Goal: Task Accomplishment & Management: Use online tool/utility

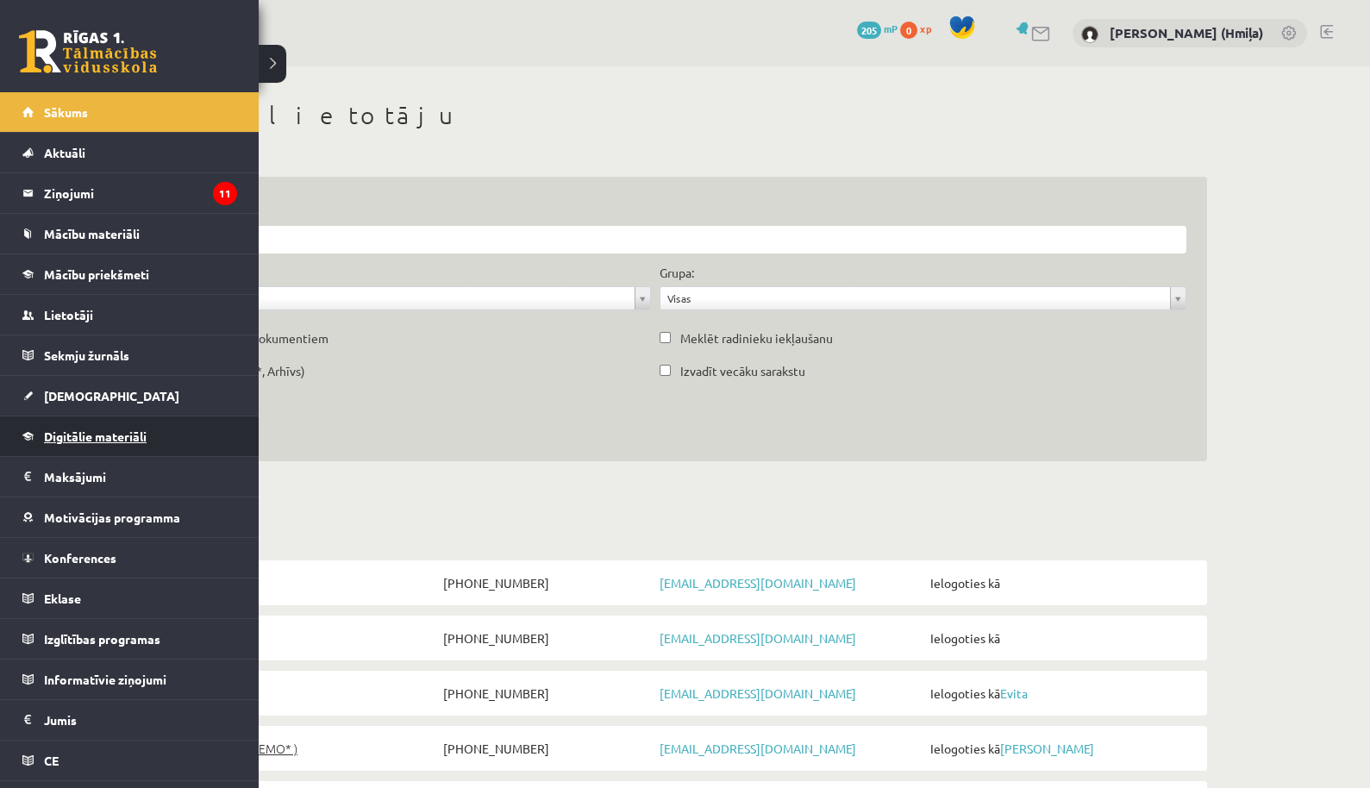
click at [74, 439] on span "Digitālie materiāli" at bounding box center [95, 437] width 103 height 16
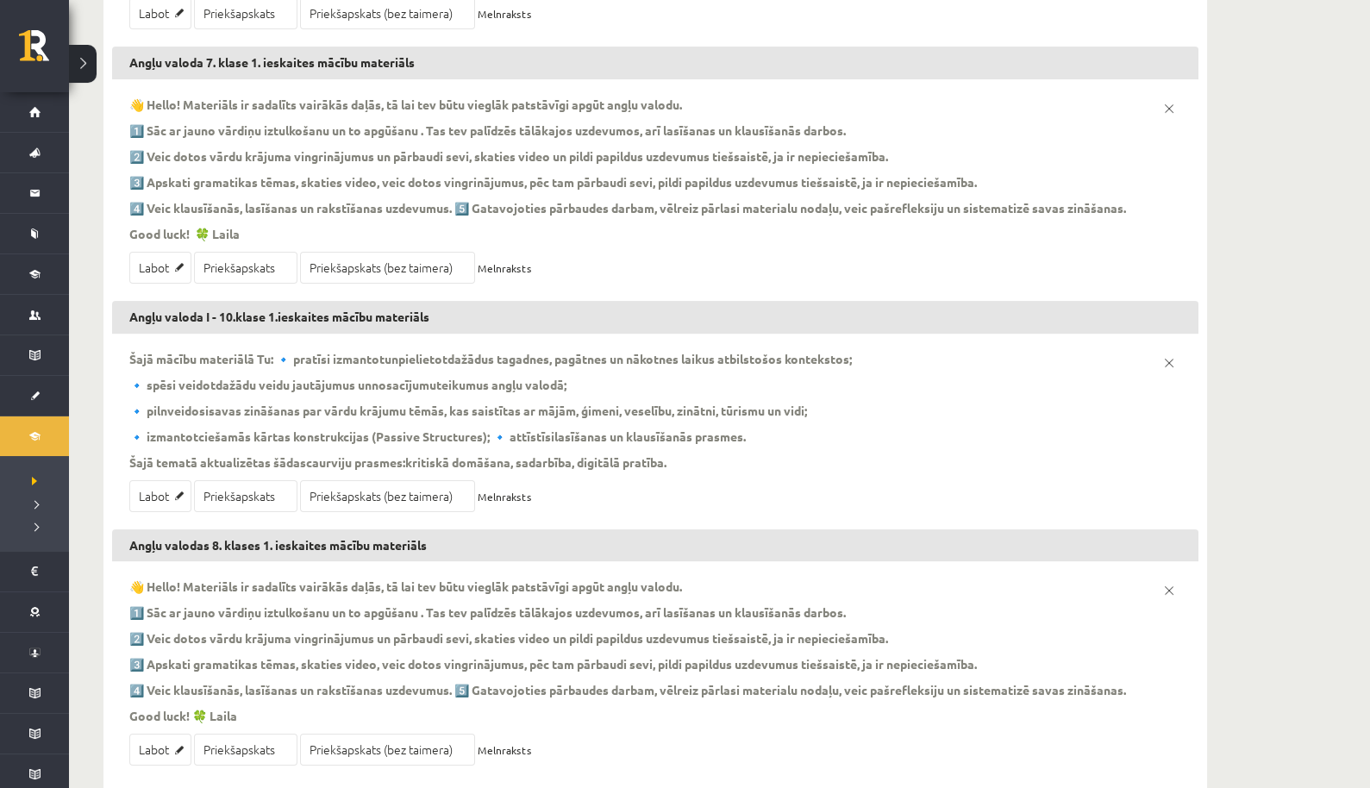
scroll to position [787, 0]
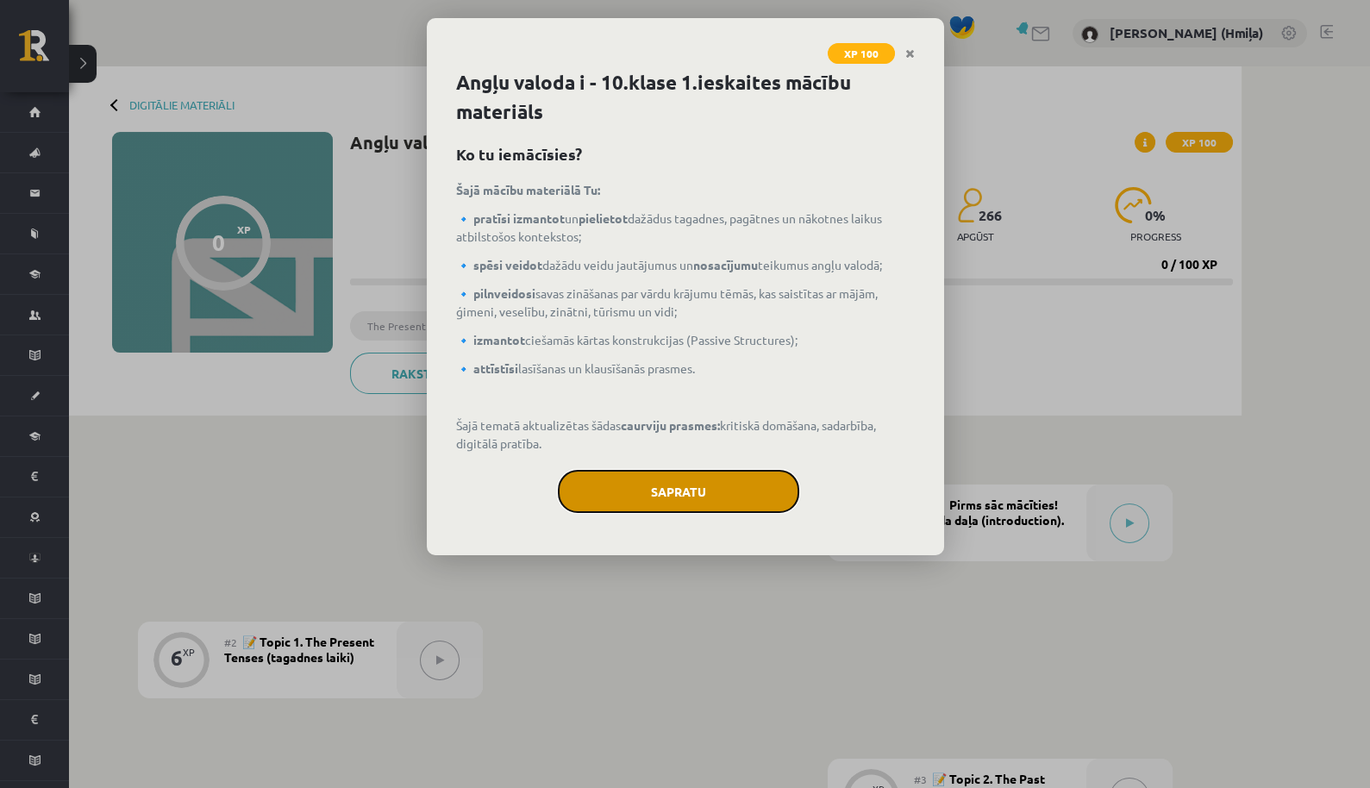
click at [694, 485] on button "Sapratu" at bounding box center [678, 491] width 241 height 43
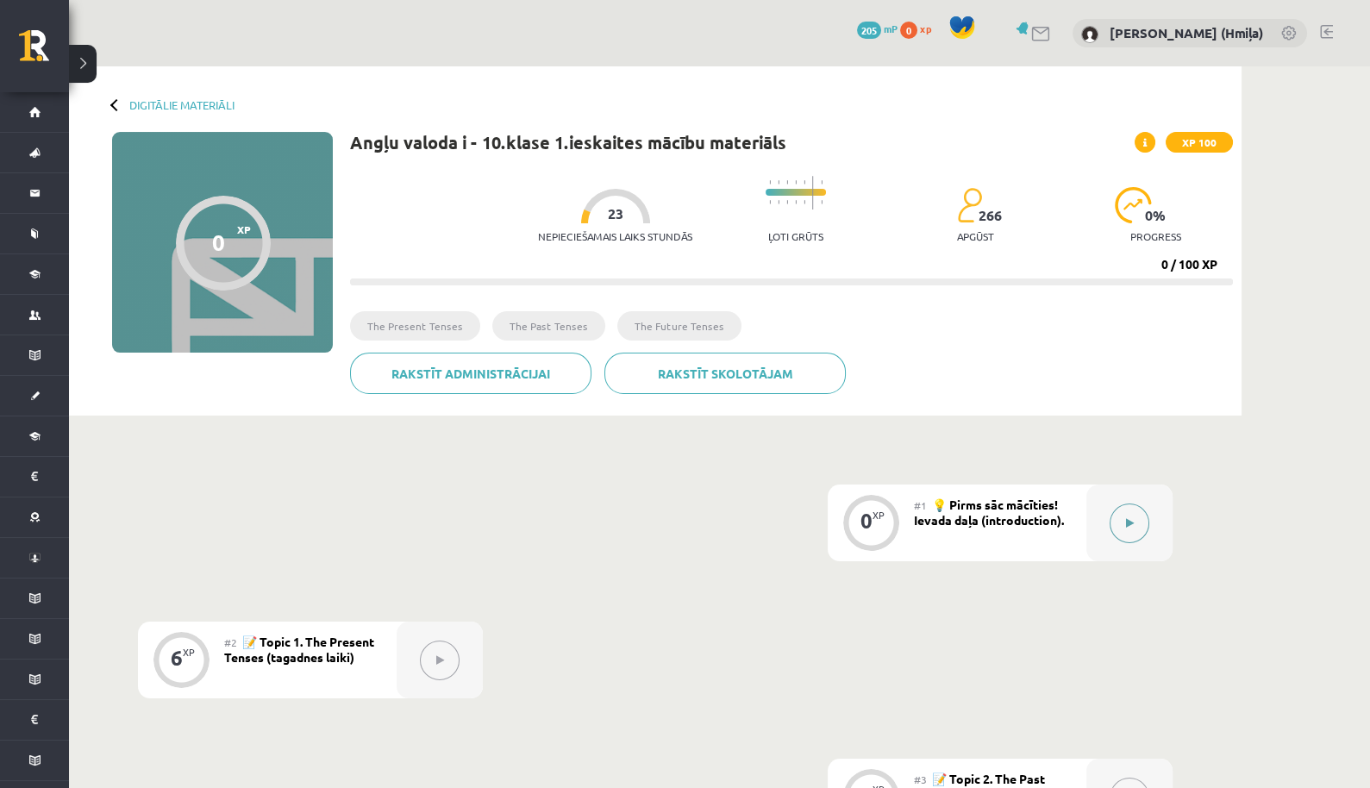
click at [1127, 518] on icon at bounding box center [1130, 523] width 8 height 10
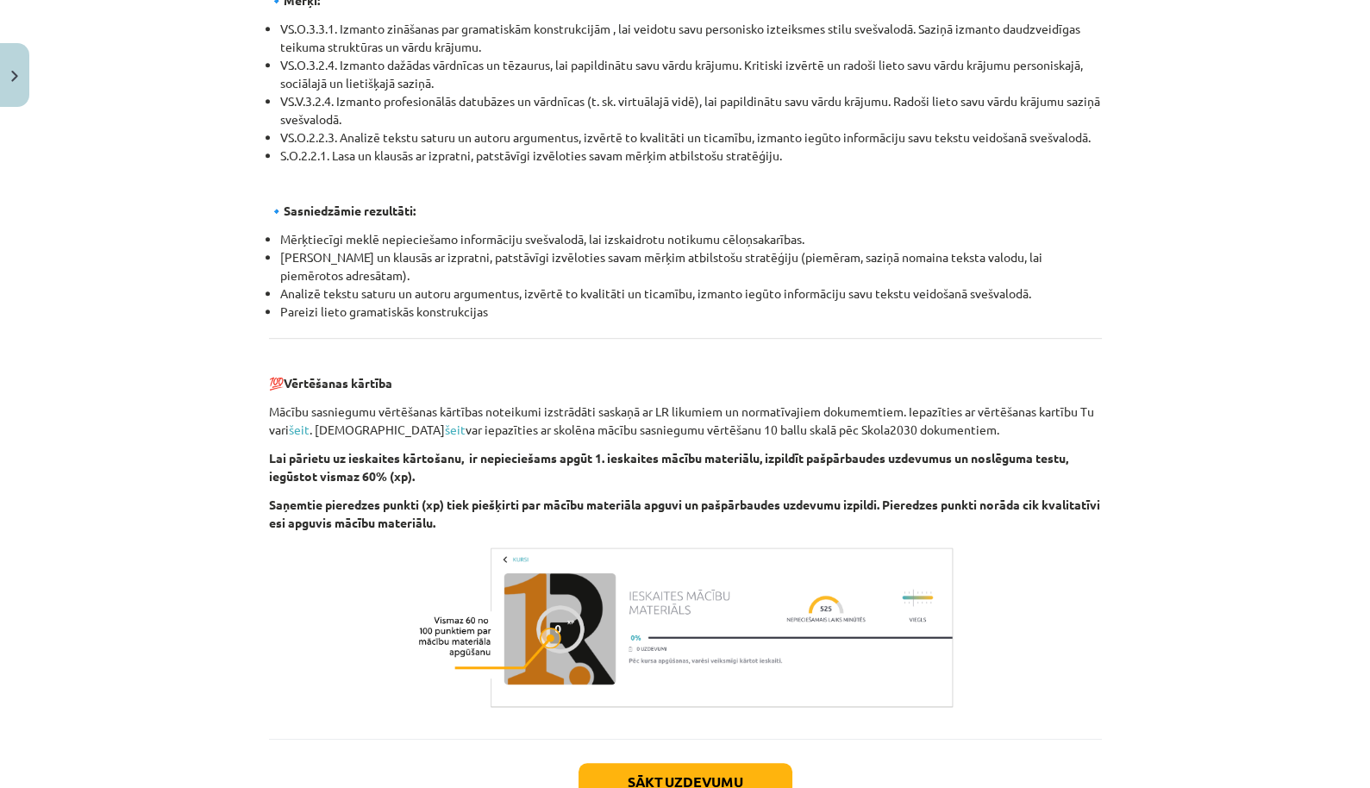
scroll to position [1803, 0]
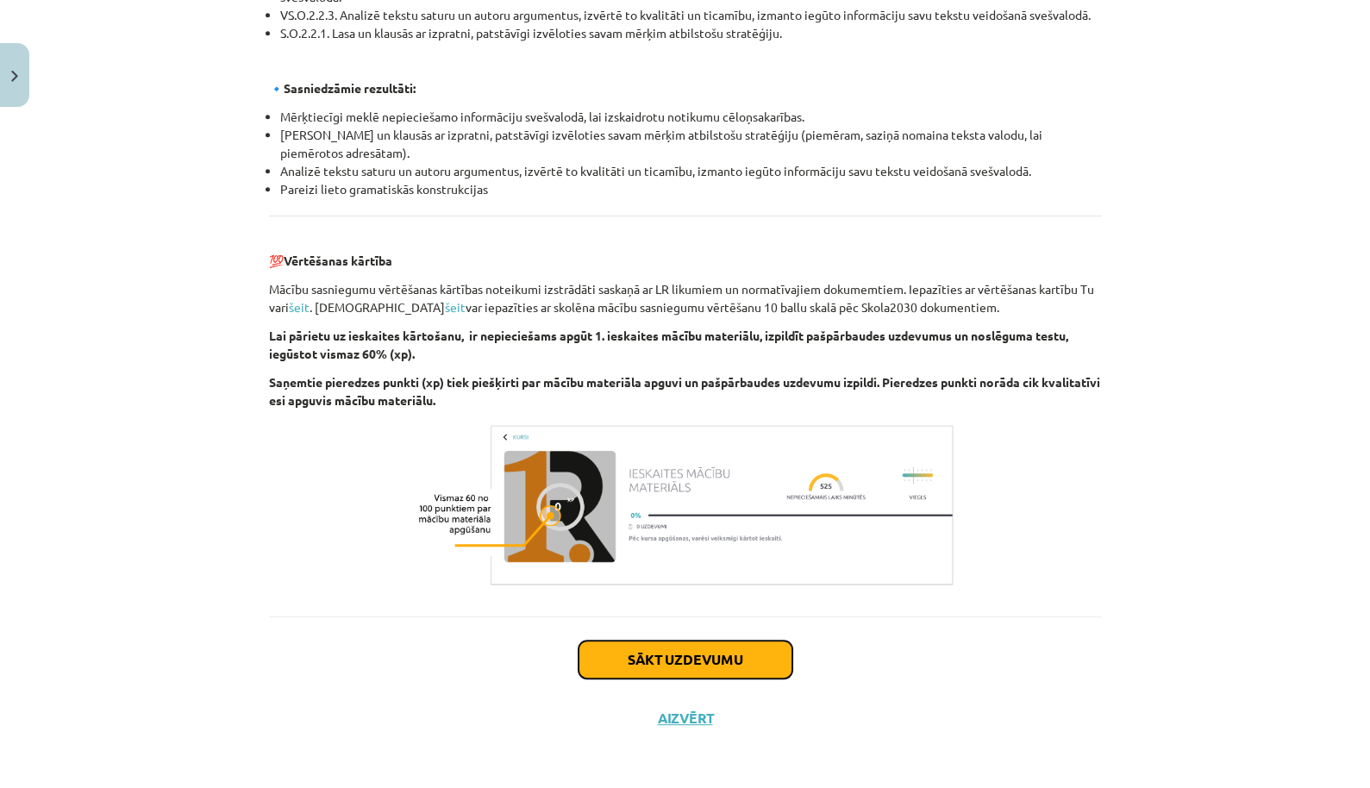
click at [716, 662] on button "Sākt uzdevumu" at bounding box center [686, 660] width 214 height 38
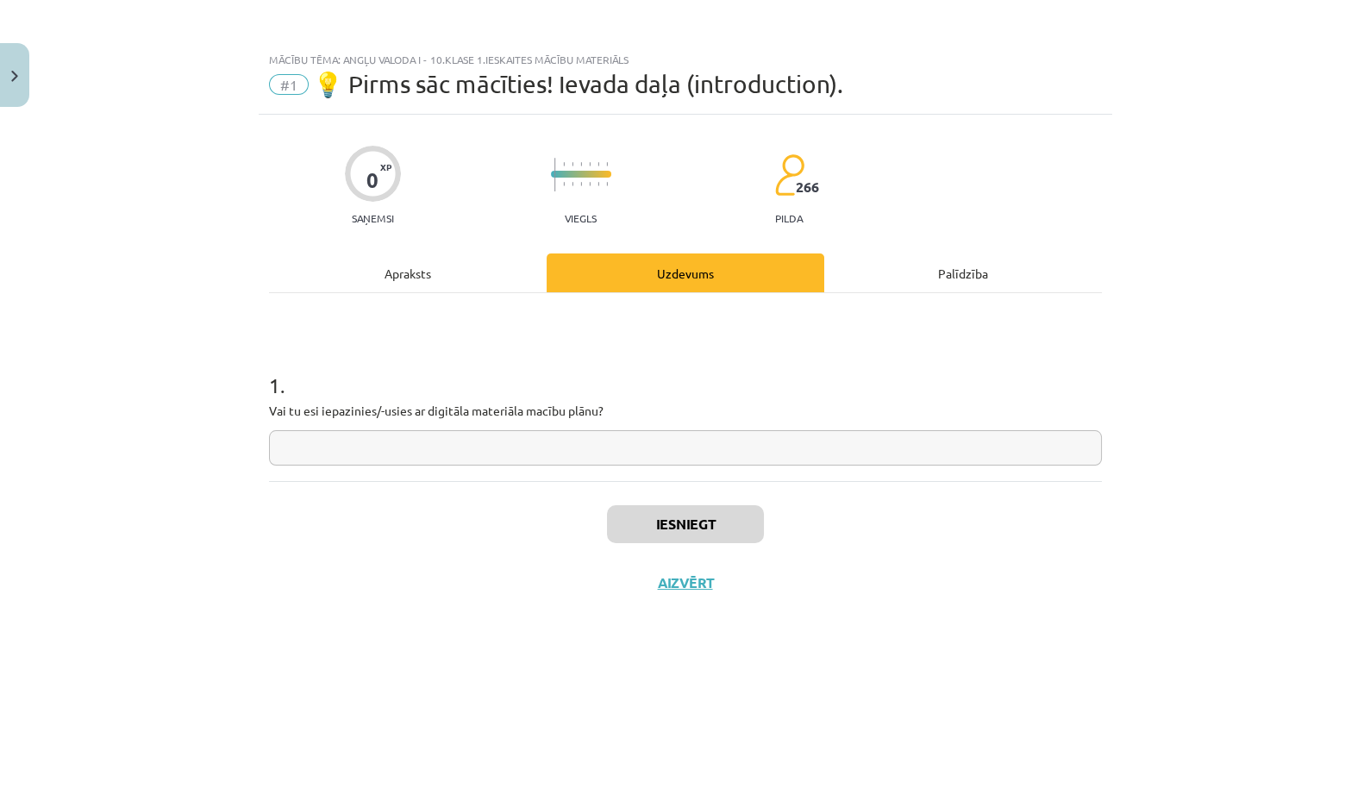
scroll to position [0, 0]
click at [629, 442] on input "text" at bounding box center [685, 447] width 833 height 35
type input "**"
click at [670, 520] on button "Iesniegt" at bounding box center [685, 524] width 157 height 38
